Goal: Transaction & Acquisition: Book appointment/travel/reservation

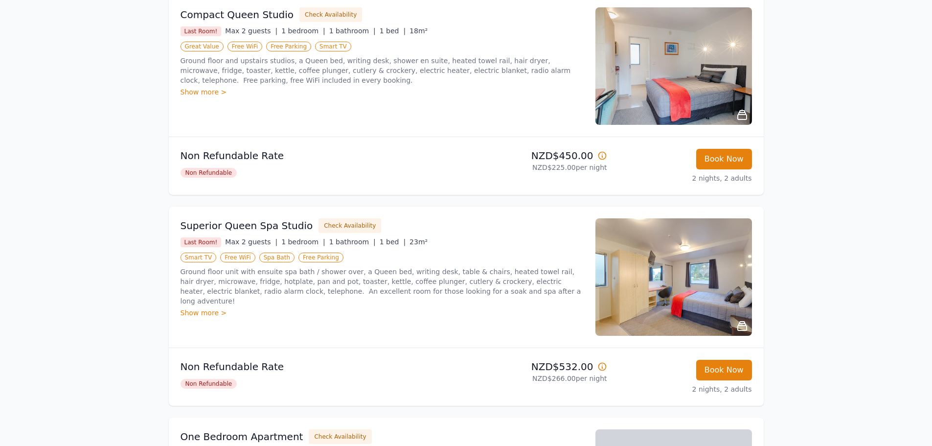
scroll to position [196, 0]
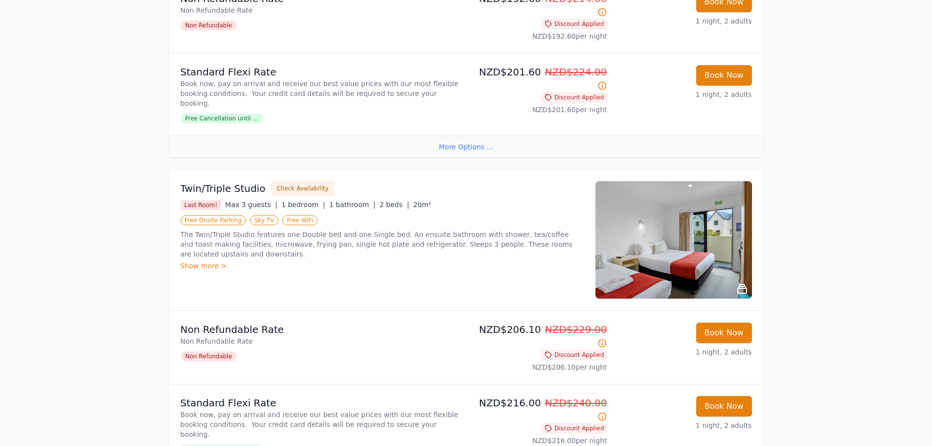
scroll to position [685, 0]
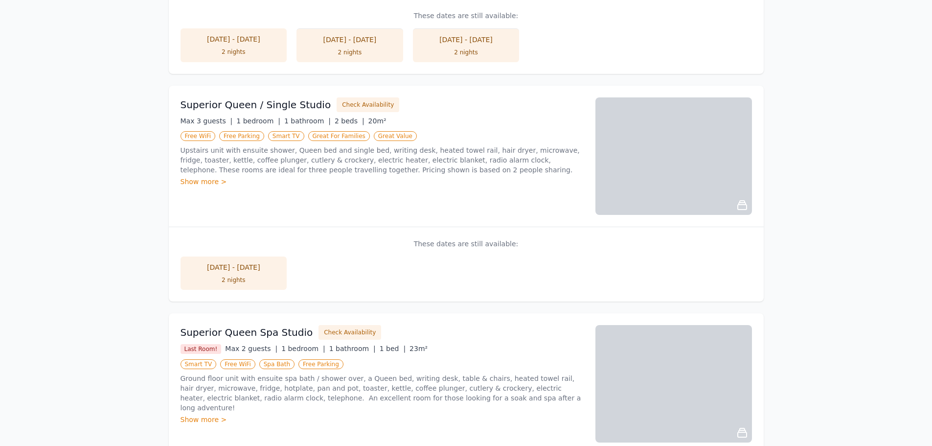
scroll to position [832, 0]
